Goal: Information Seeking & Learning: Learn about a topic

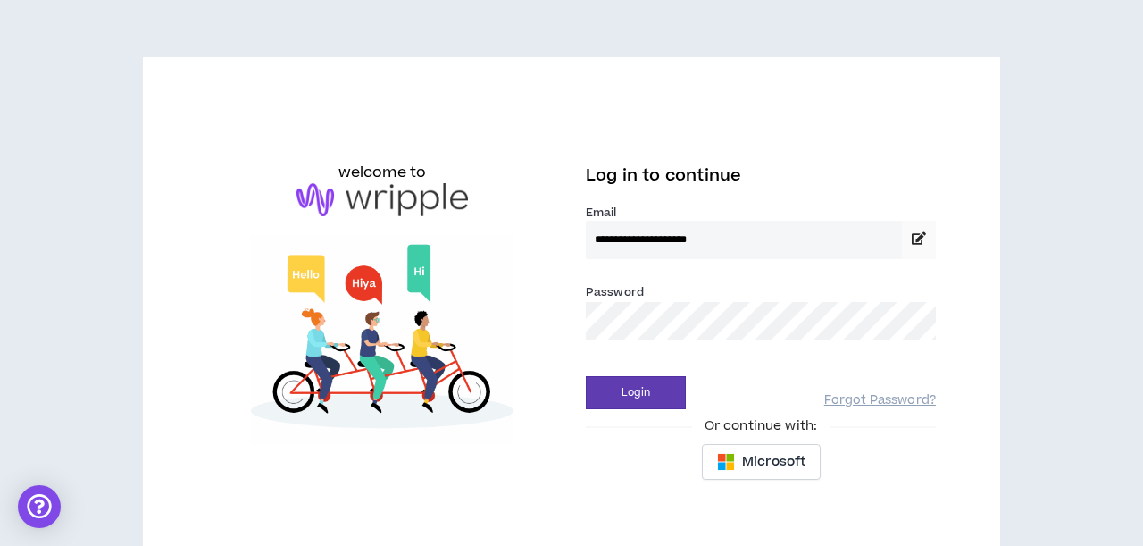
click at [636, 392] on button "Login" at bounding box center [636, 392] width 100 height 33
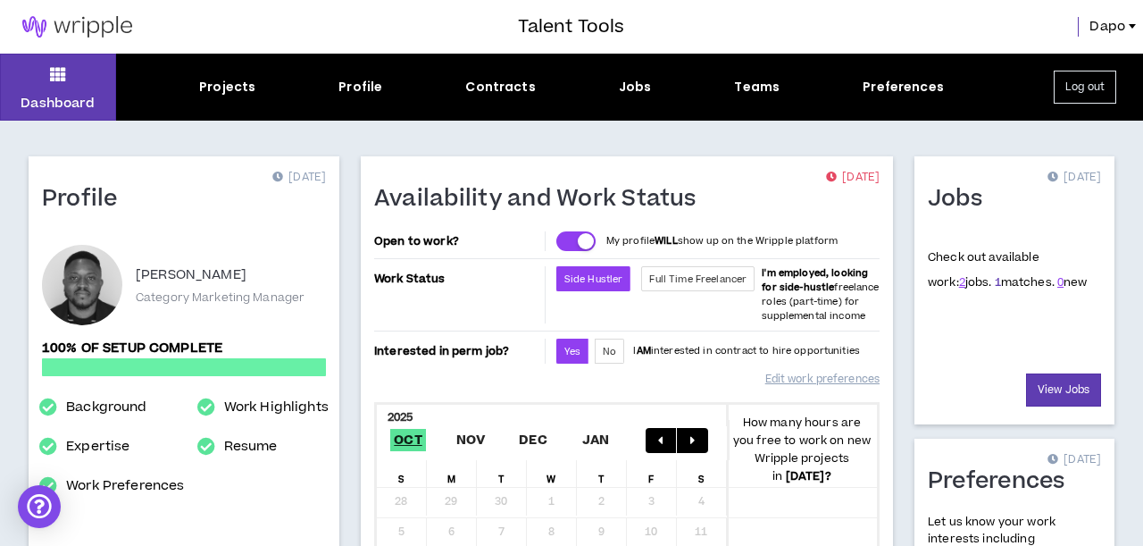
click at [995, 285] on link "1" at bounding box center [998, 282] width 6 height 16
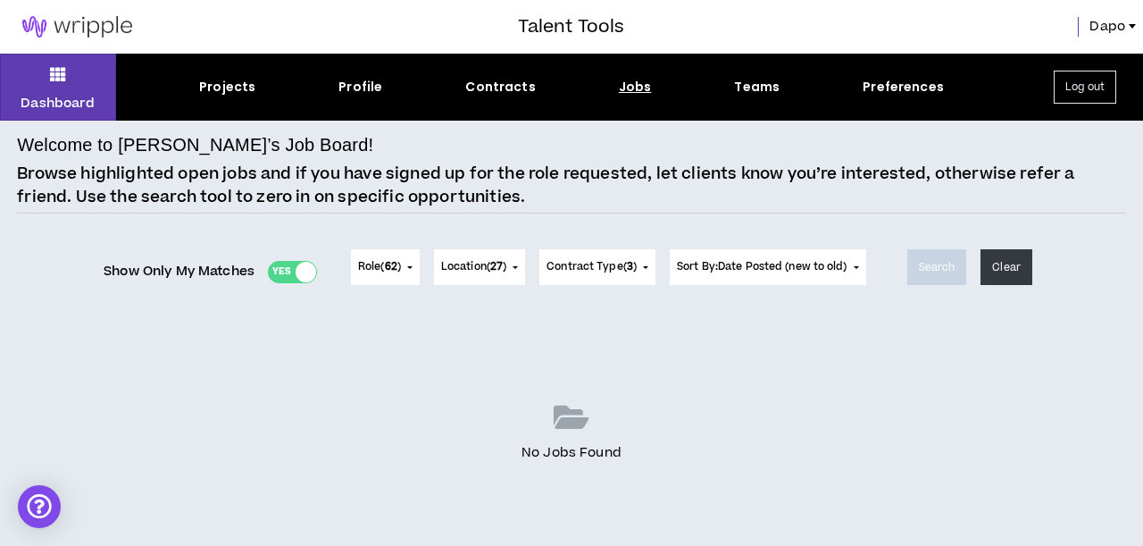
click at [216, 273] on span "Show Only My Matches" at bounding box center [179, 271] width 151 height 27
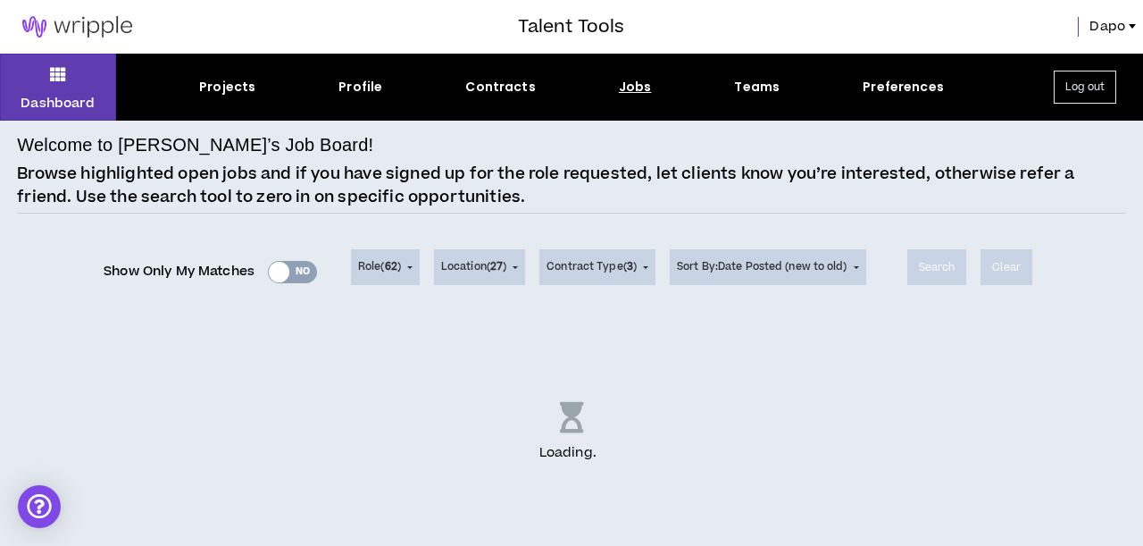
click at [216, 273] on div "Show Only My Matches Yes No" at bounding box center [210, 271] width 213 height 27
click at [217, 273] on div "Show Only My Matches Yes No" at bounding box center [210, 271] width 213 height 27
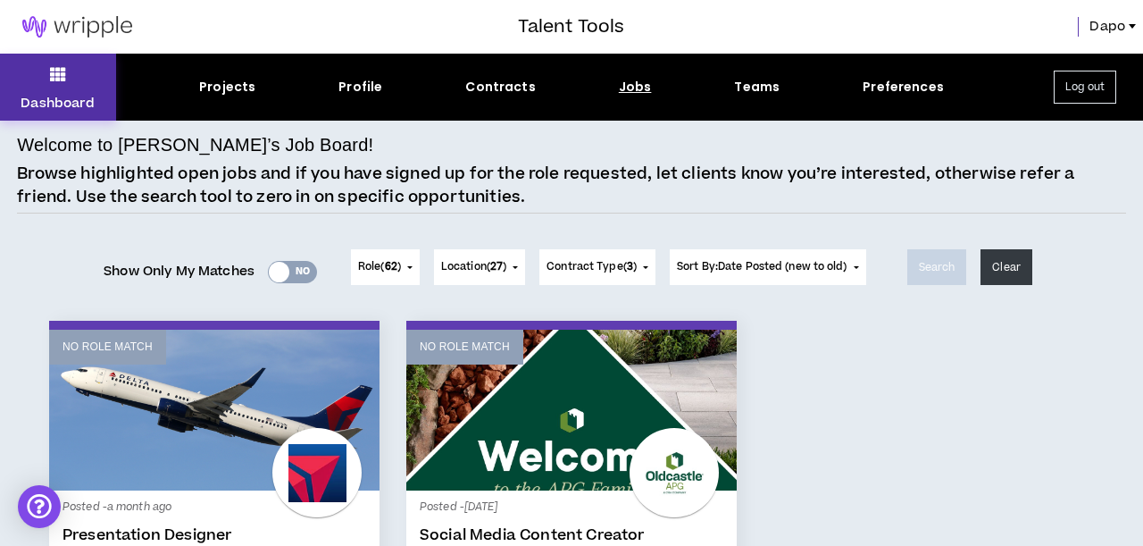
click at [88, 85] on button "Dashboard" at bounding box center [58, 87] width 116 height 67
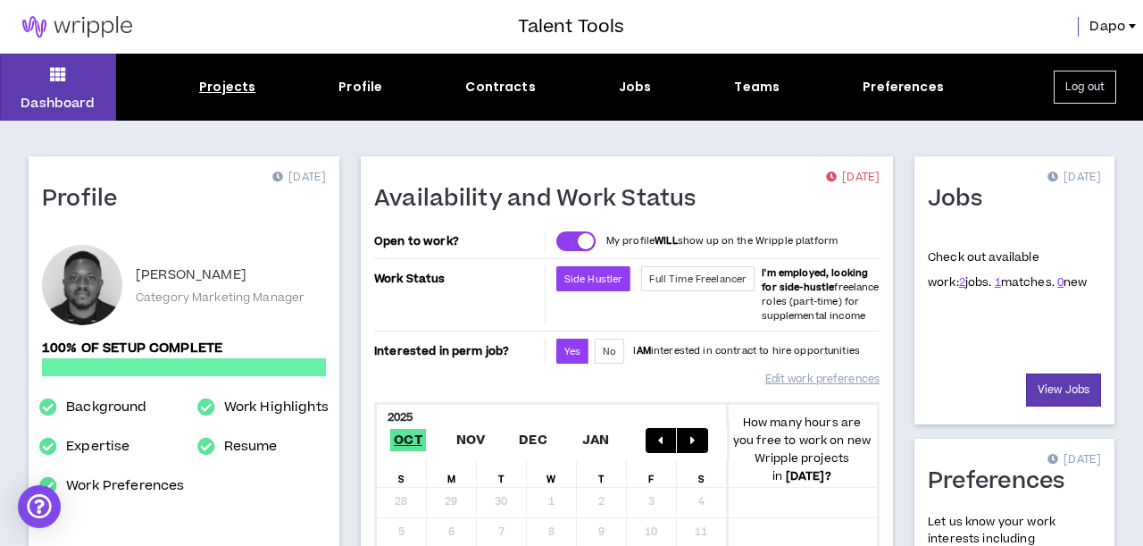
click at [247, 92] on div "Projects" at bounding box center [227, 87] width 56 height 19
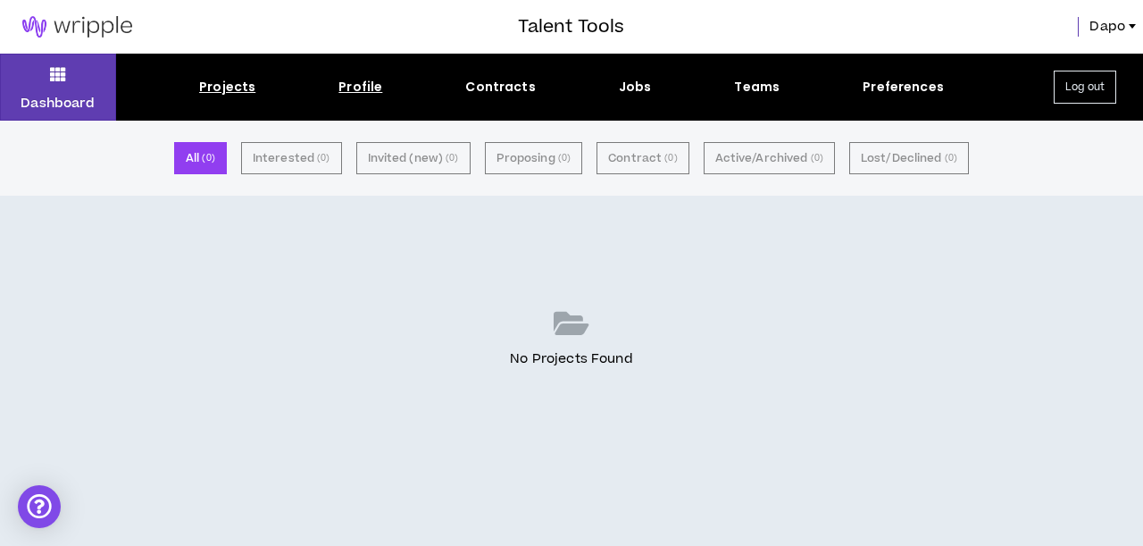
click at [372, 82] on div "Profile" at bounding box center [361, 87] width 44 height 19
select select "*"
select select "CA"
select select "*******"
select select "*"
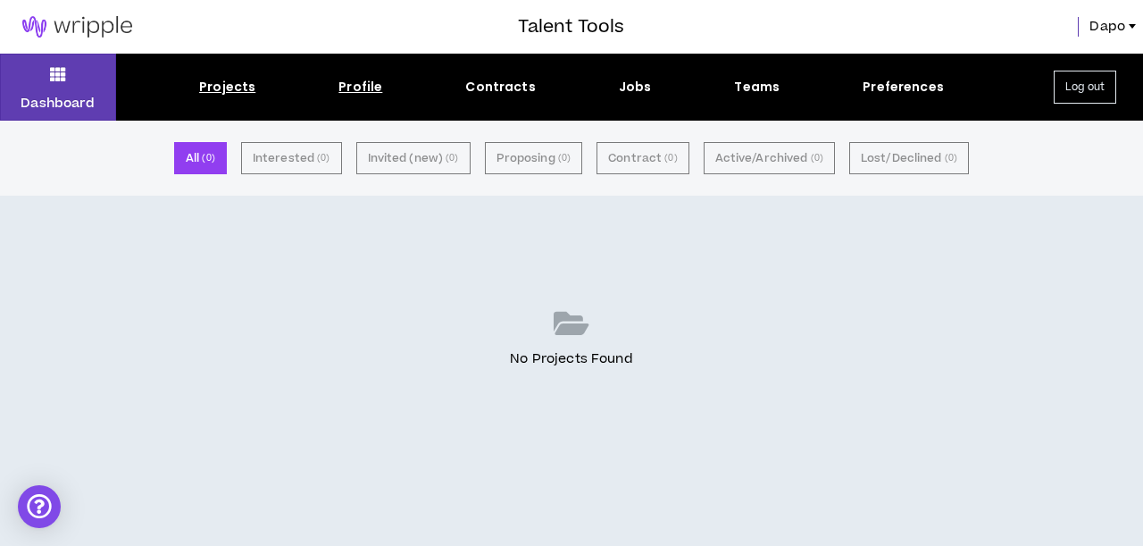
select select "**********"
select select "***"
select select "**********"
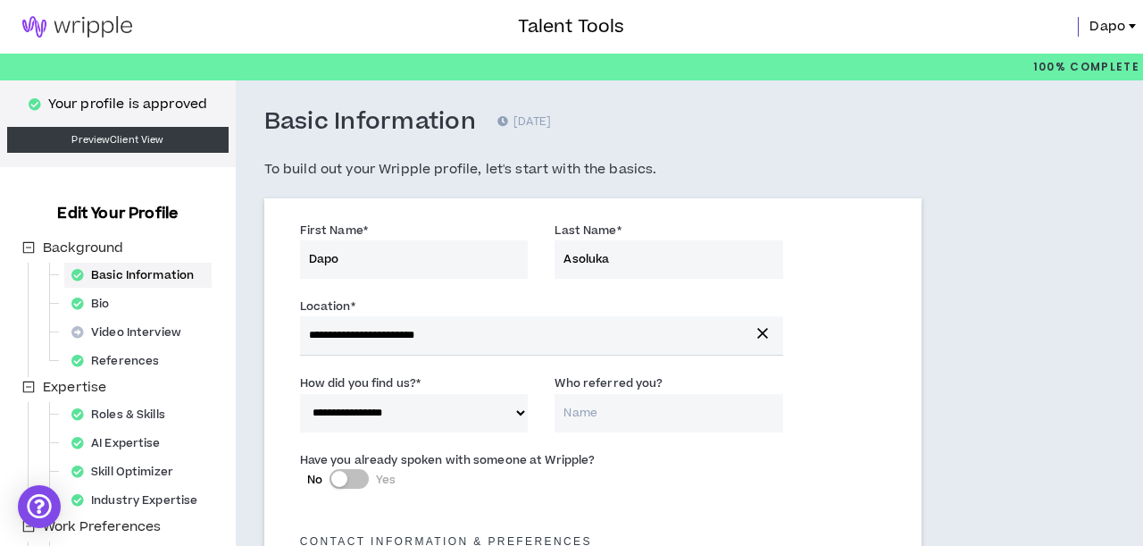
click at [111, 33] on img at bounding box center [77, 26] width 155 height 21
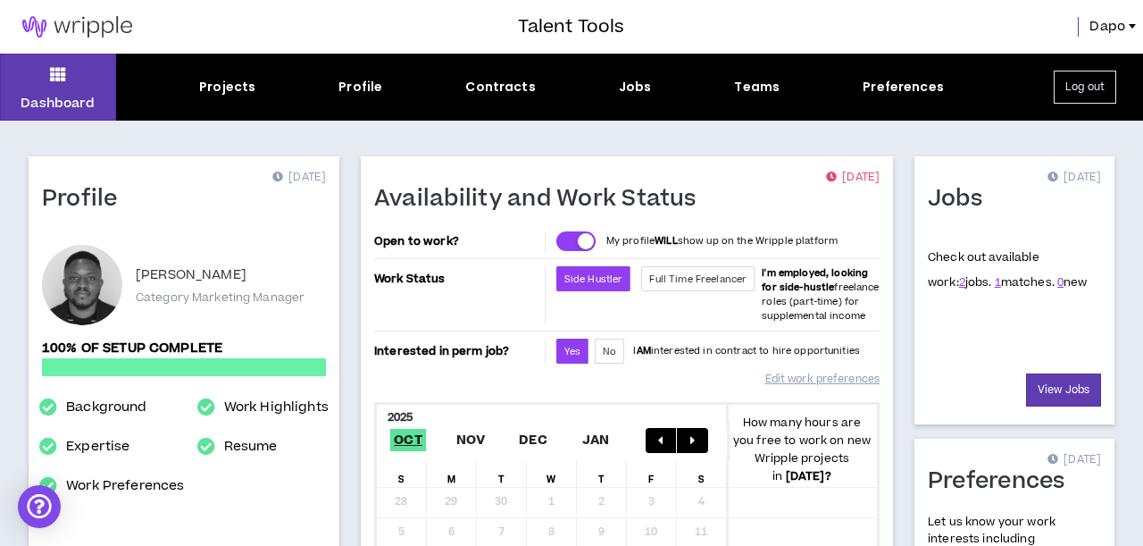
click at [658, 93] on div "Projects Profile Contracts Jobs Teams Preferences" at bounding box center [571, 87] width 911 height 19
click at [637, 92] on div "Jobs" at bounding box center [635, 87] width 33 height 19
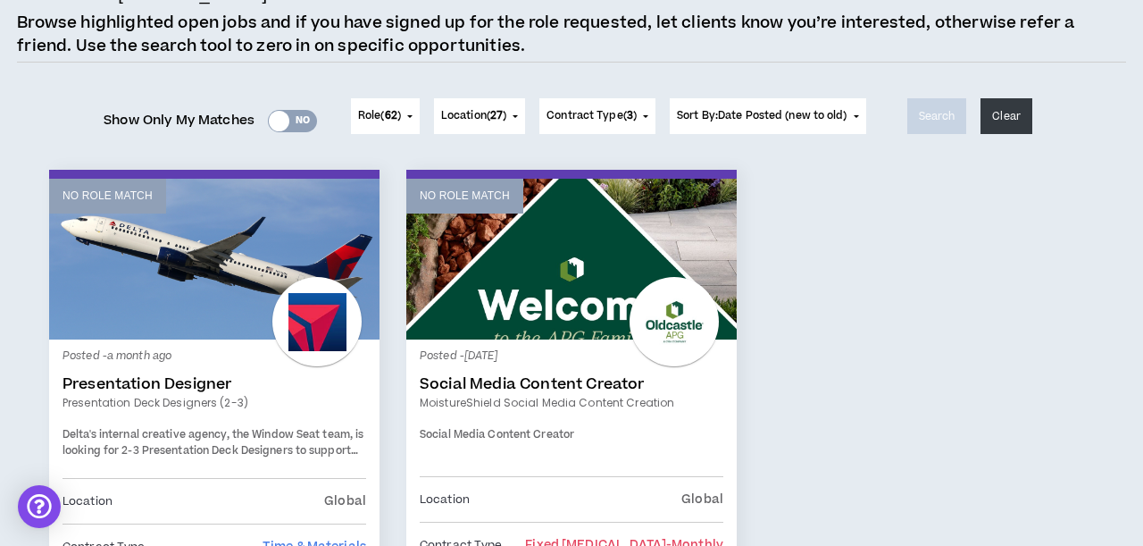
scroll to position [238, 0]
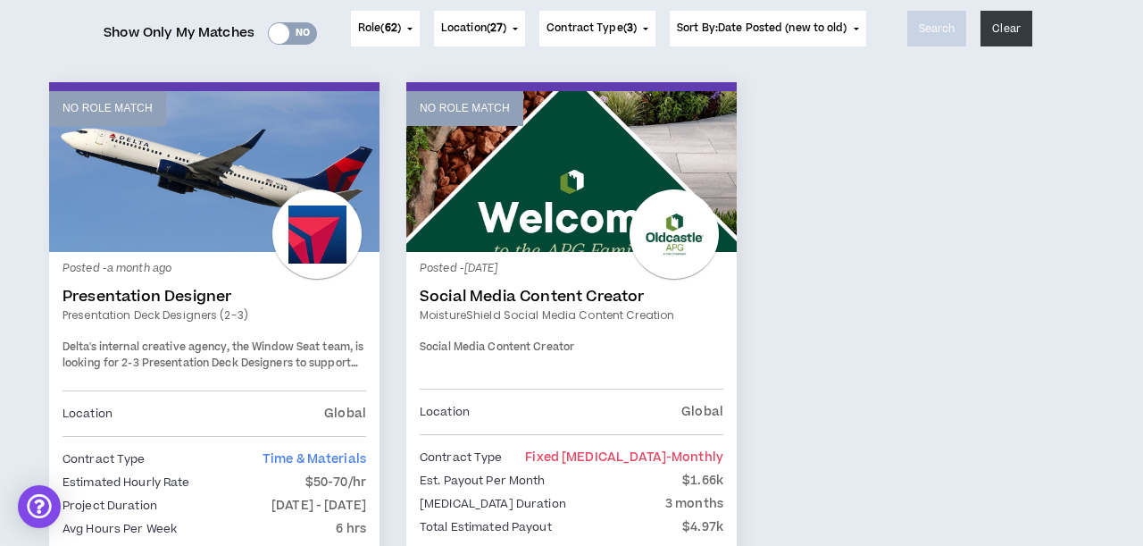
click at [322, 288] on link "Presentation Designer" at bounding box center [215, 297] width 304 height 18
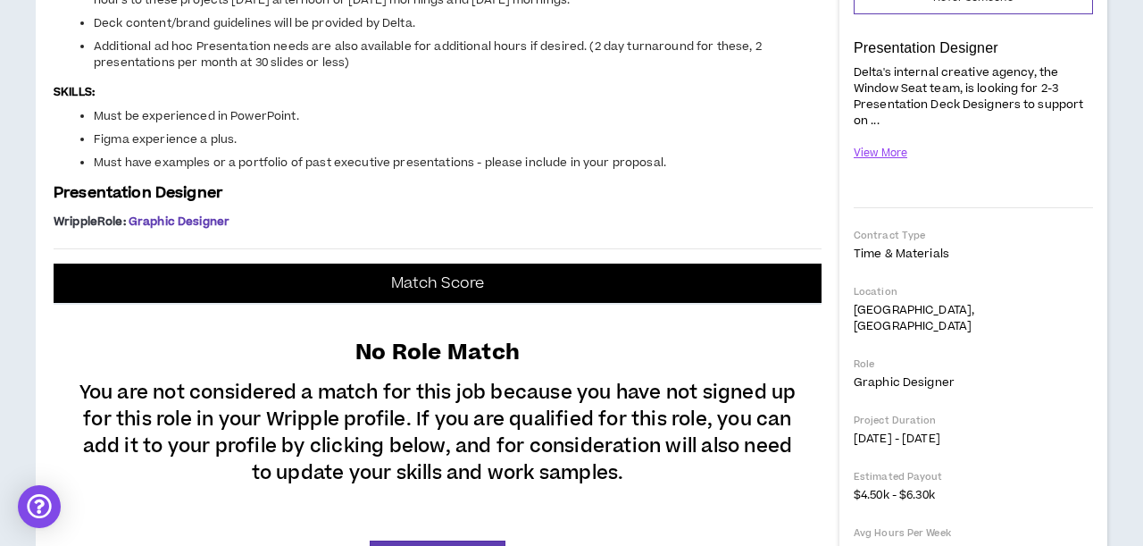
scroll to position [339, 0]
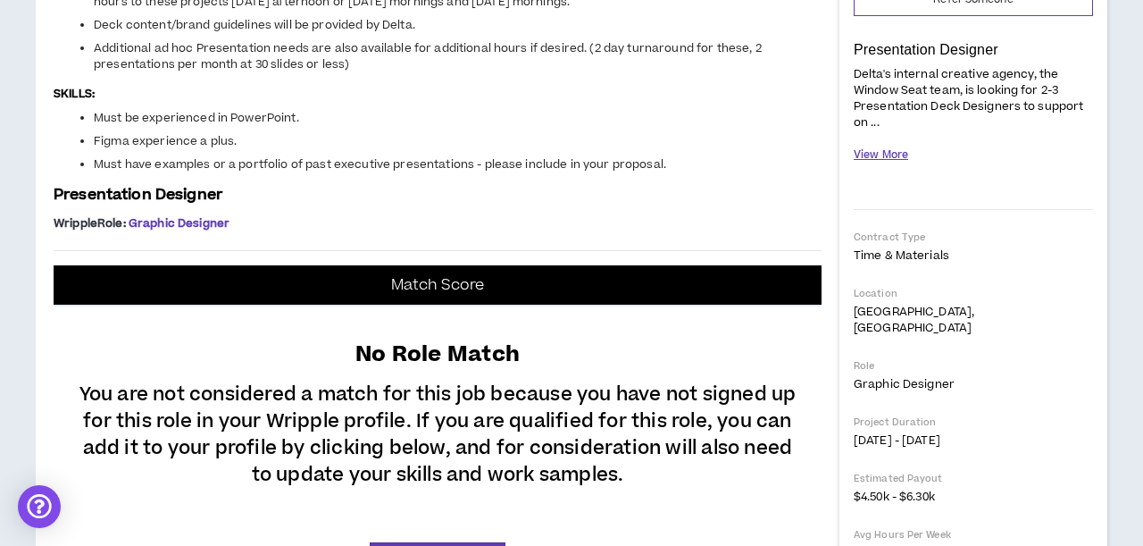
click at [878, 146] on button "View More" at bounding box center [881, 154] width 54 height 31
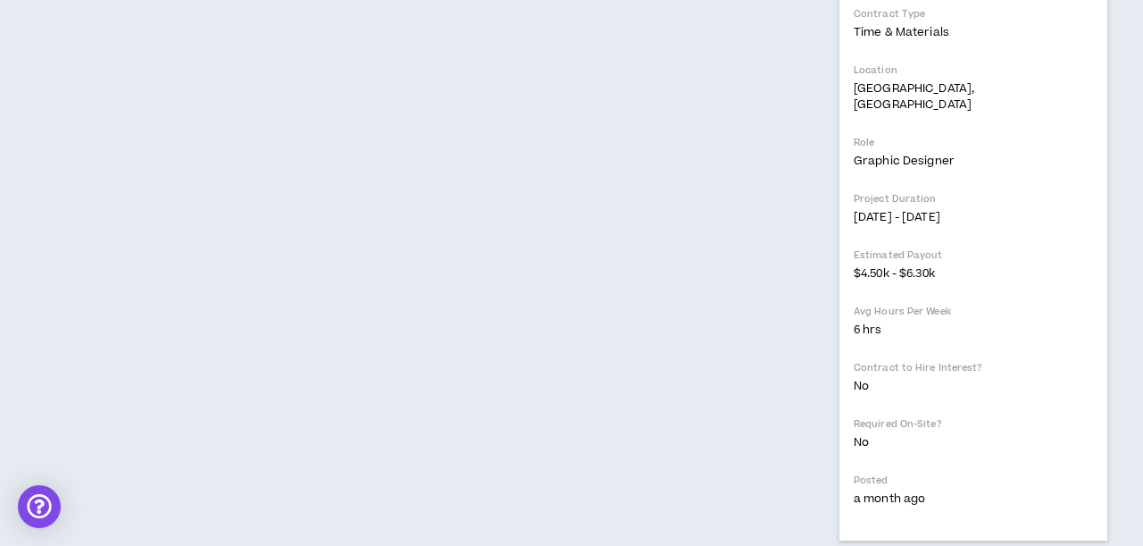
scroll to position [1082, 0]
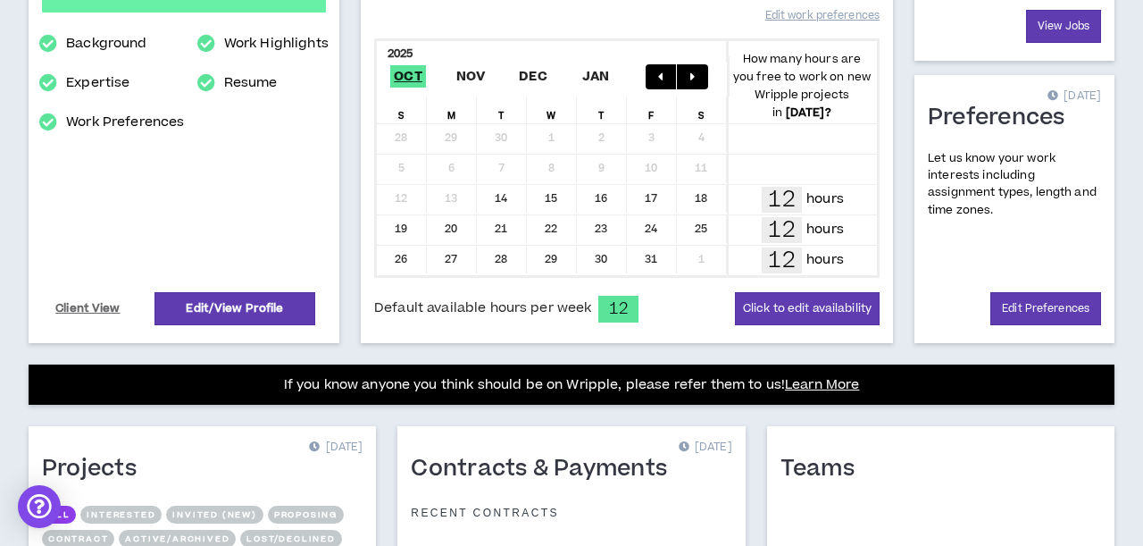
scroll to position [364, 0]
